Goal: Find specific page/section: Find specific page/section

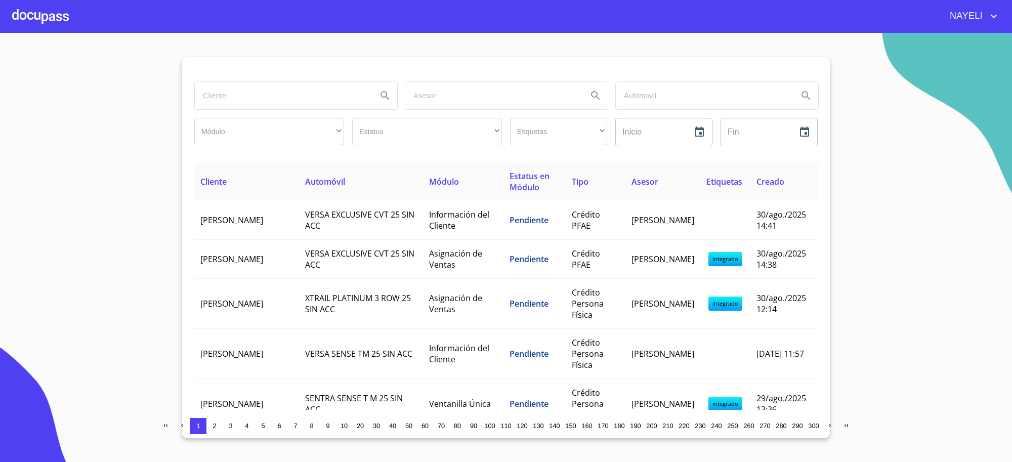
click at [298, 87] on input "search" at bounding box center [282, 95] width 174 height 27
type input "[PERSON_NAME]"
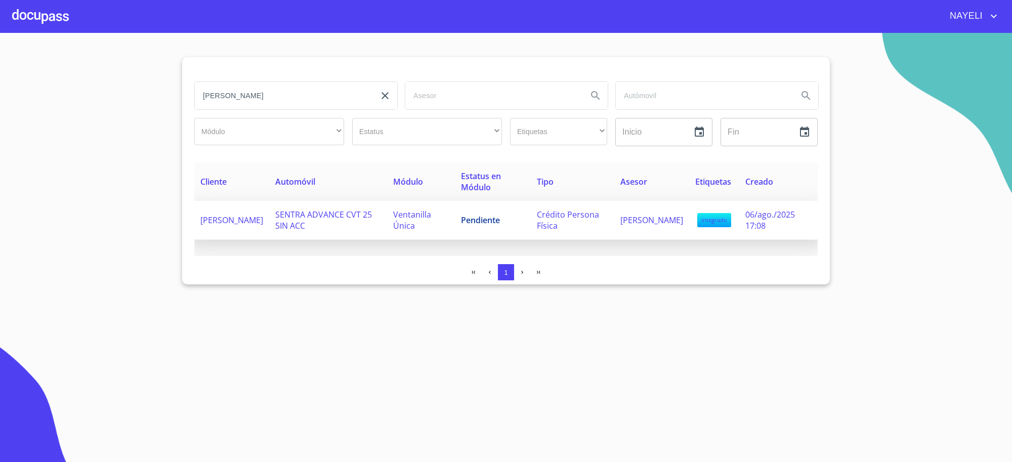
click at [411, 206] on td "Ventanilla Única" at bounding box center [421, 220] width 68 height 39
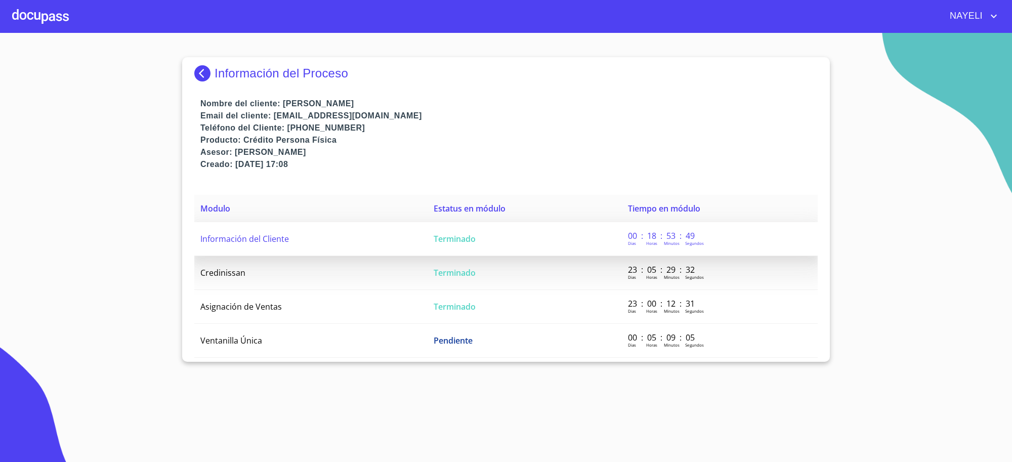
click at [418, 234] on td "Información del Cliente" at bounding box center [310, 239] width 233 height 34
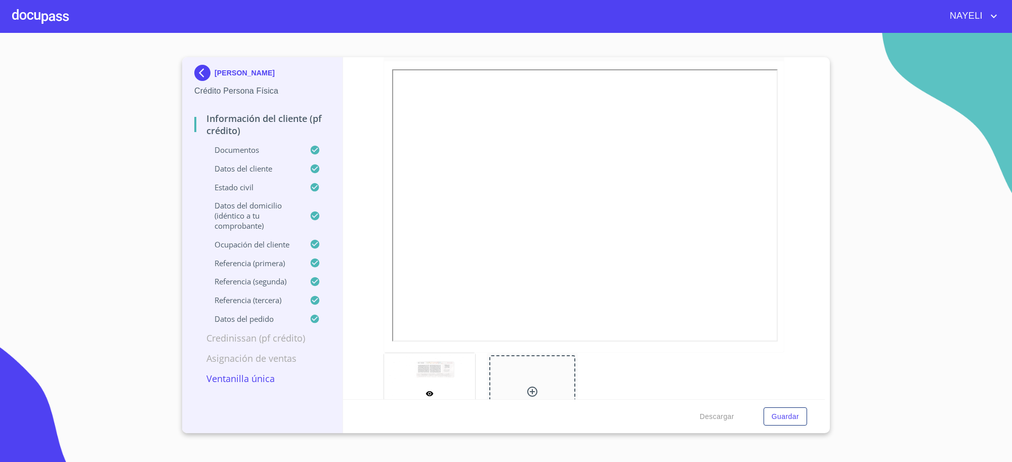
click at [200, 74] on img at bounding box center [204, 73] width 20 height 16
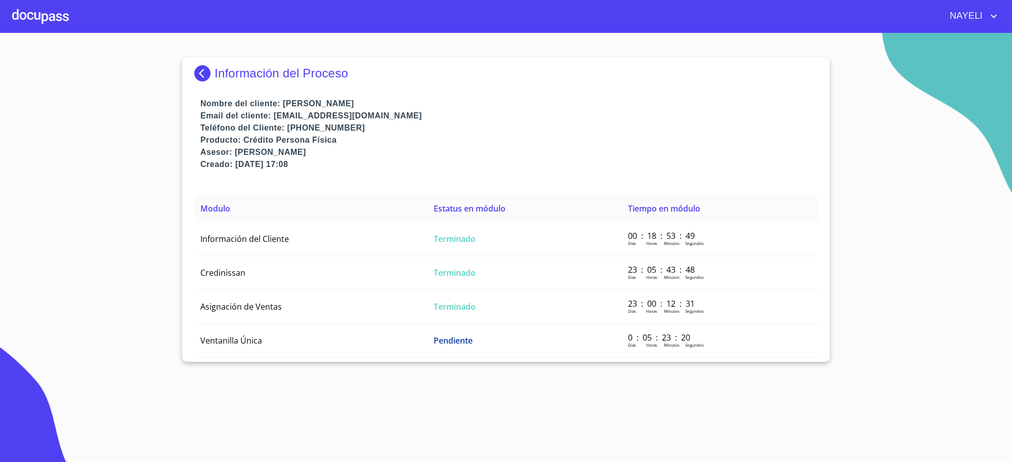
click at [200, 74] on img at bounding box center [204, 73] width 20 height 16
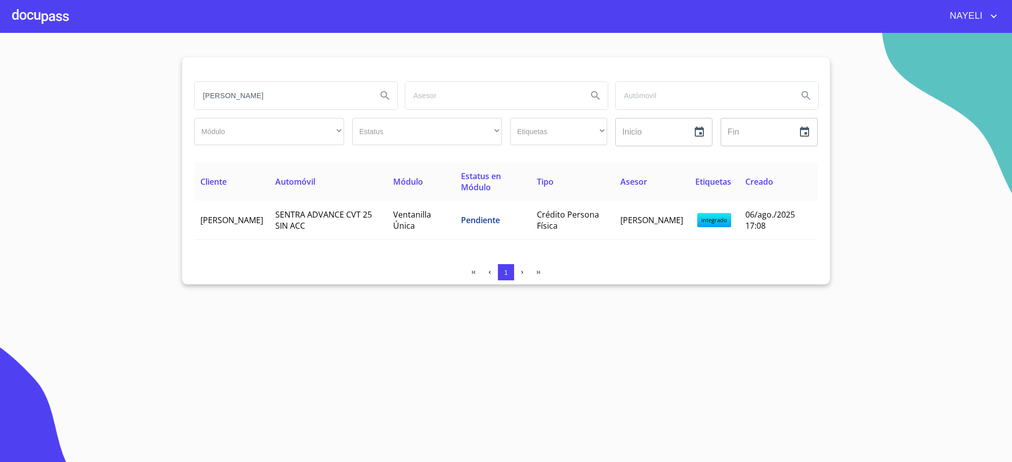
click at [276, 100] on input "[PERSON_NAME]" at bounding box center [282, 95] width 174 height 27
type input "n"
type input "[PERSON_NAME]"
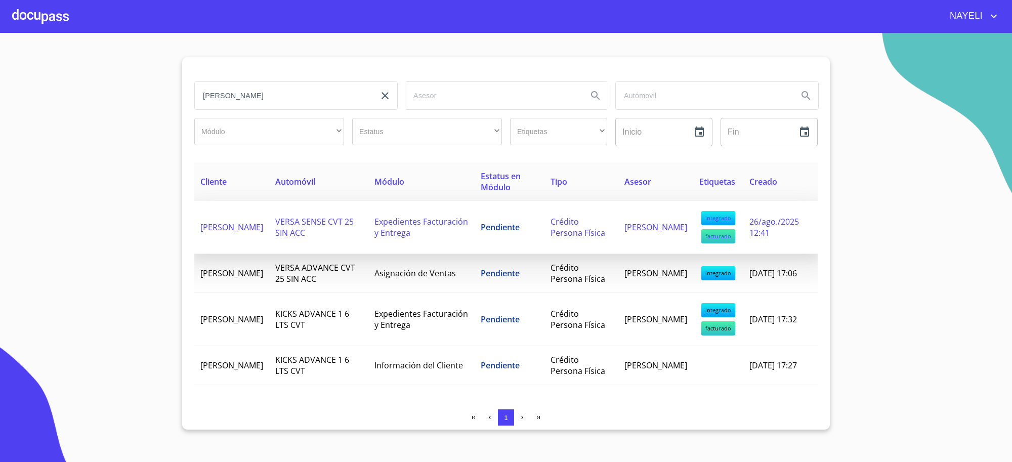
click at [395, 229] on span "Expedientes Facturación y Entrega" at bounding box center [421, 227] width 94 height 22
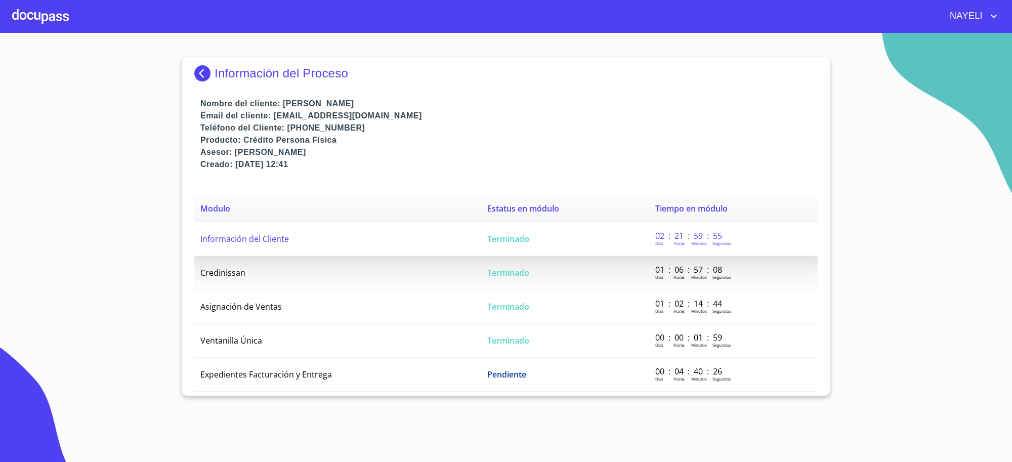
click at [400, 238] on td "Información del Cliente" at bounding box center [337, 239] width 287 height 34
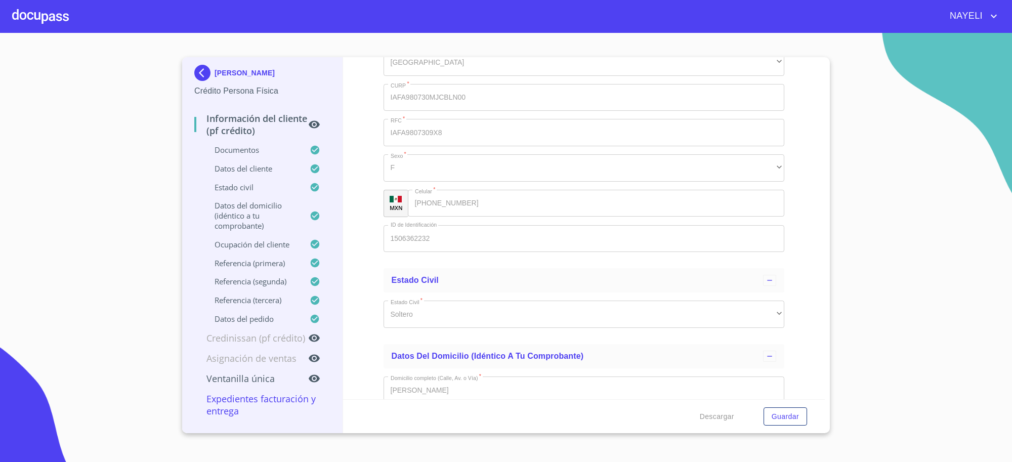
scroll to position [3668, 0]
